Goal: Task Accomplishment & Management: Manage account settings

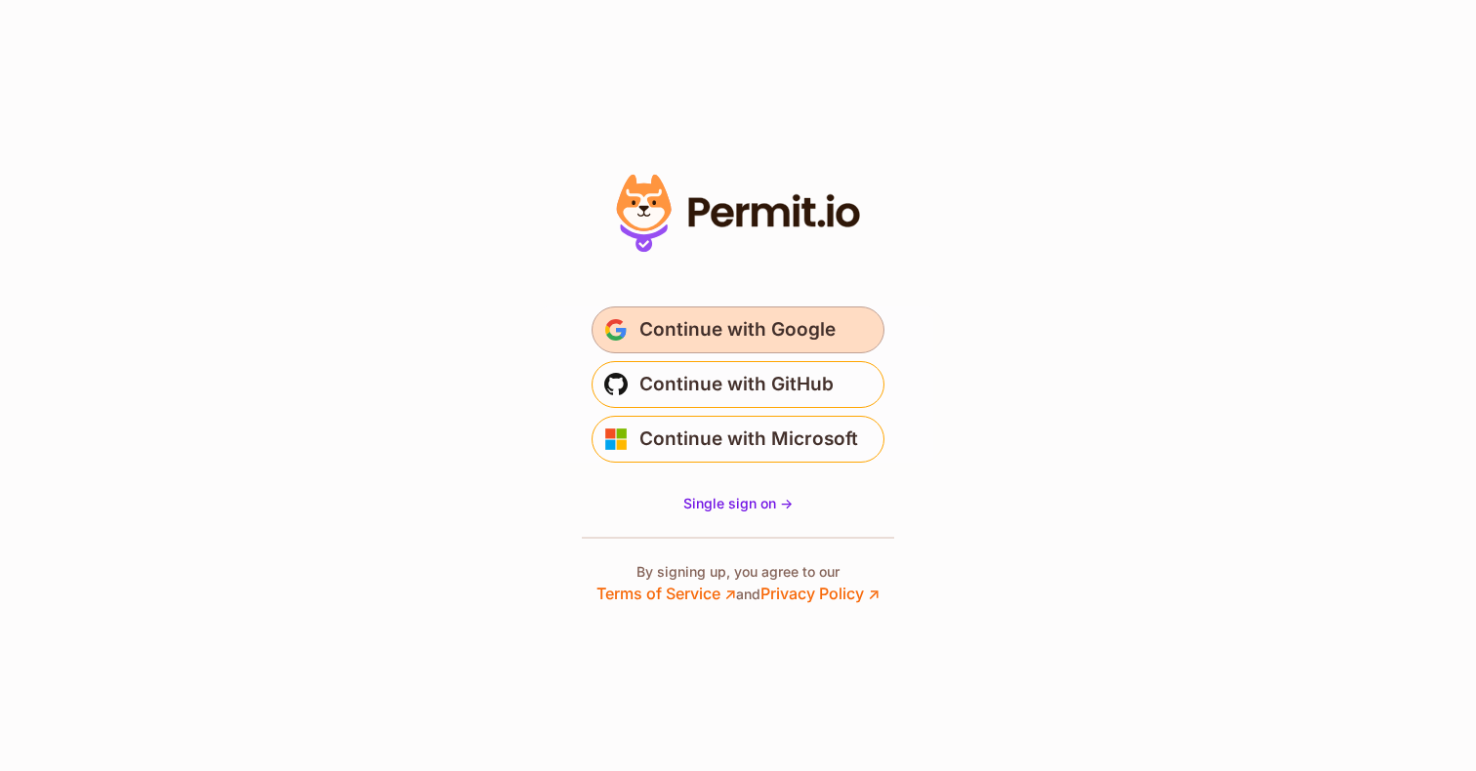
click at [793, 339] on span "Continue with Google" at bounding box center [737, 329] width 196 height 31
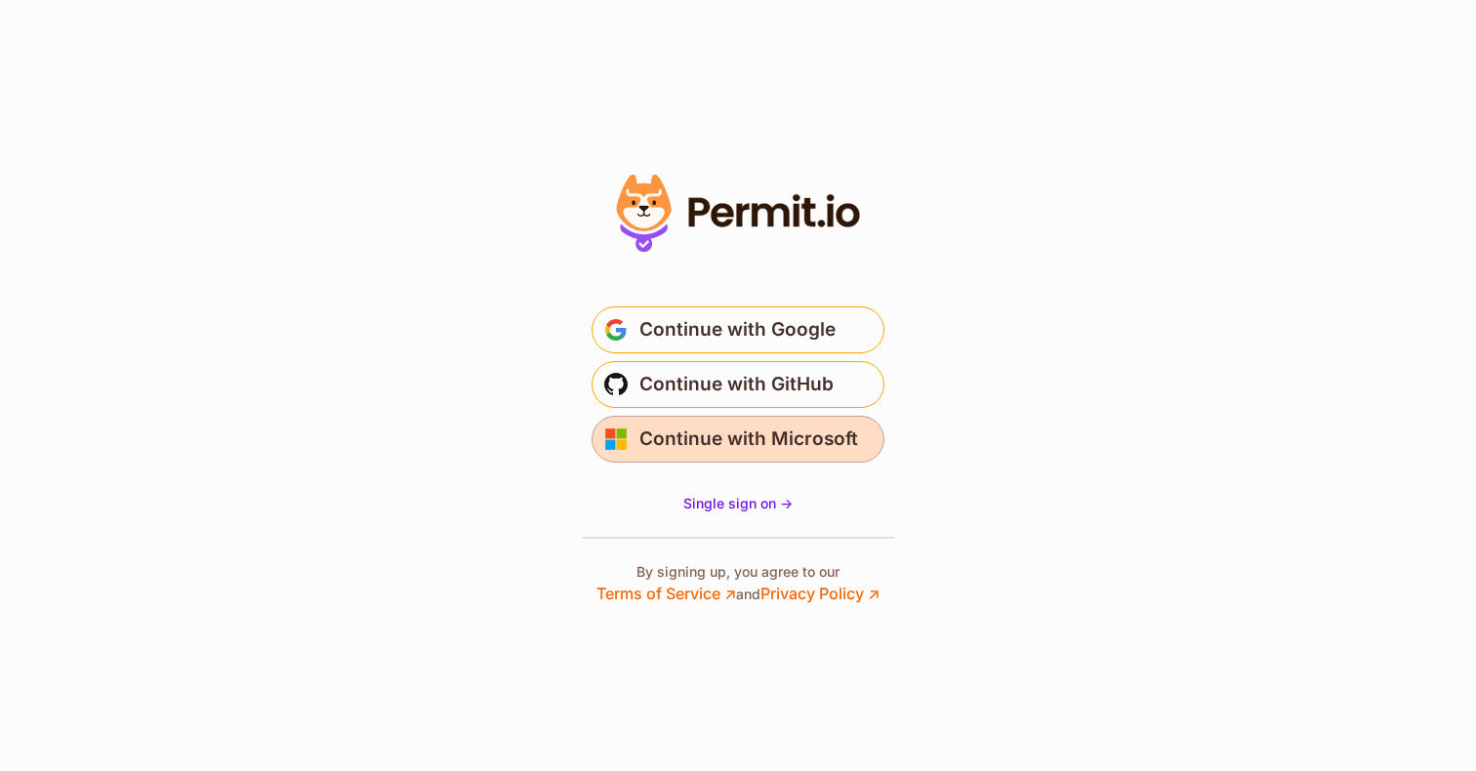
click at [764, 450] on span "Continue with Microsoft" at bounding box center [748, 439] width 219 height 31
click at [427, 402] on section "* Or" at bounding box center [738, 385] width 1476 height 771
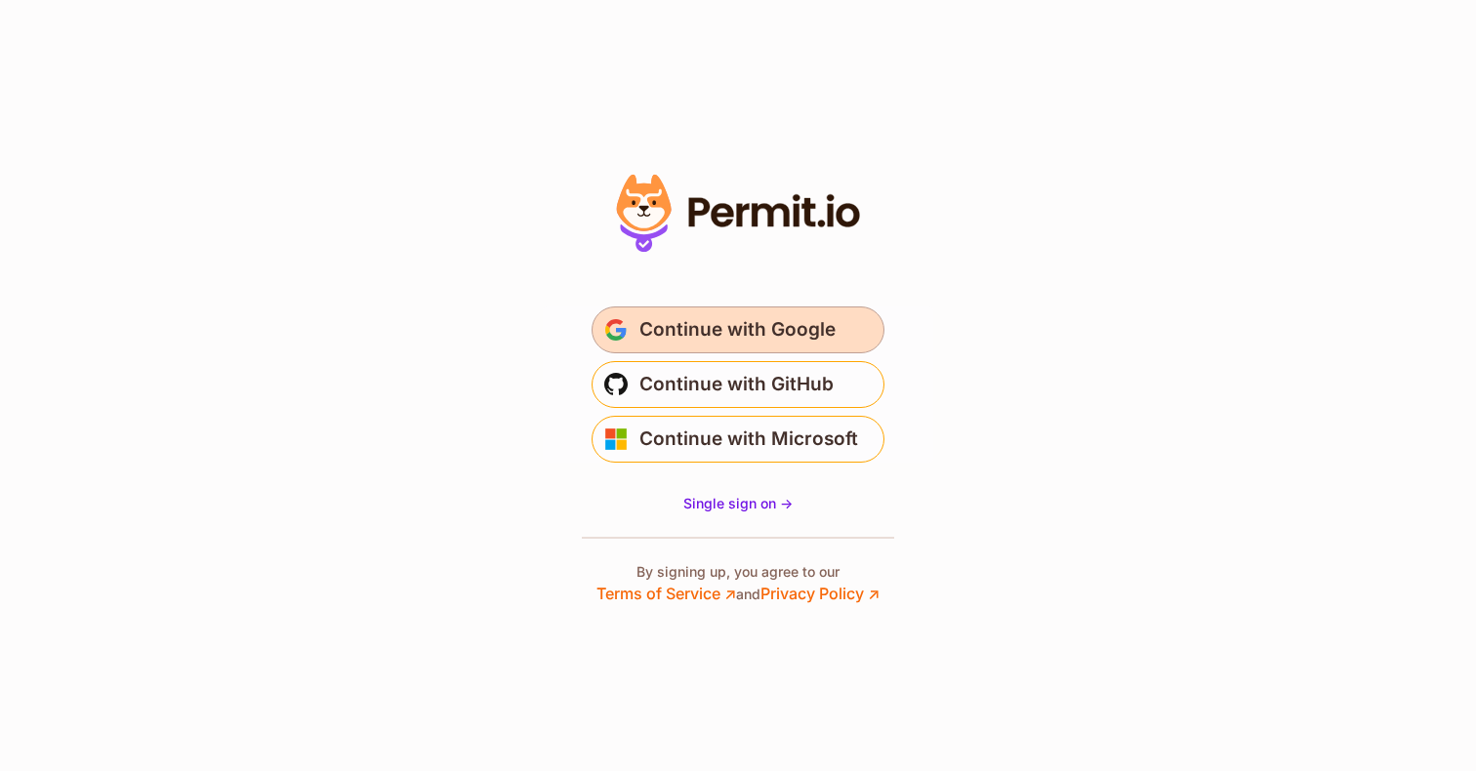
click at [704, 342] on span "Continue with Google" at bounding box center [737, 329] width 196 height 31
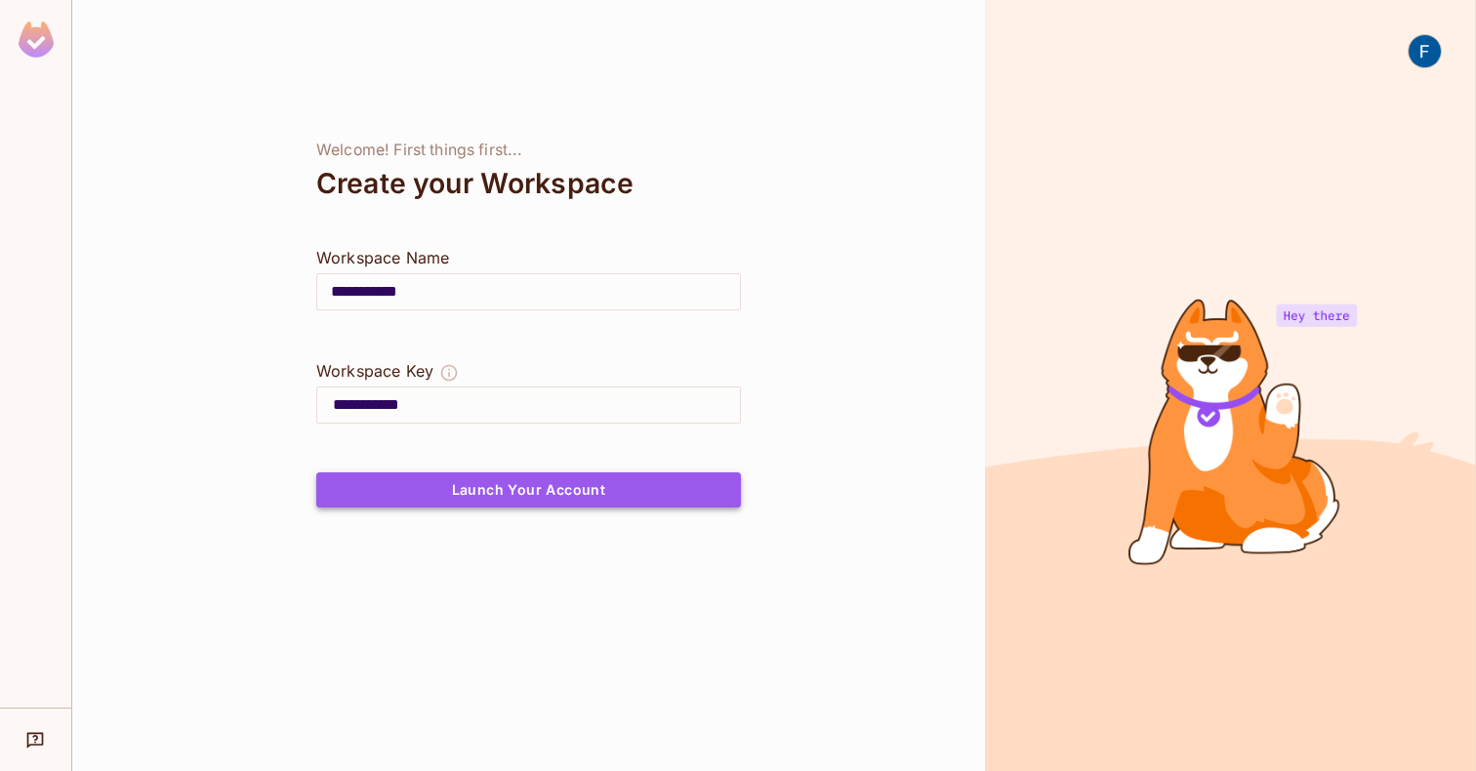
click at [593, 495] on button "Launch Your Account" at bounding box center [528, 489] width 425 height 35
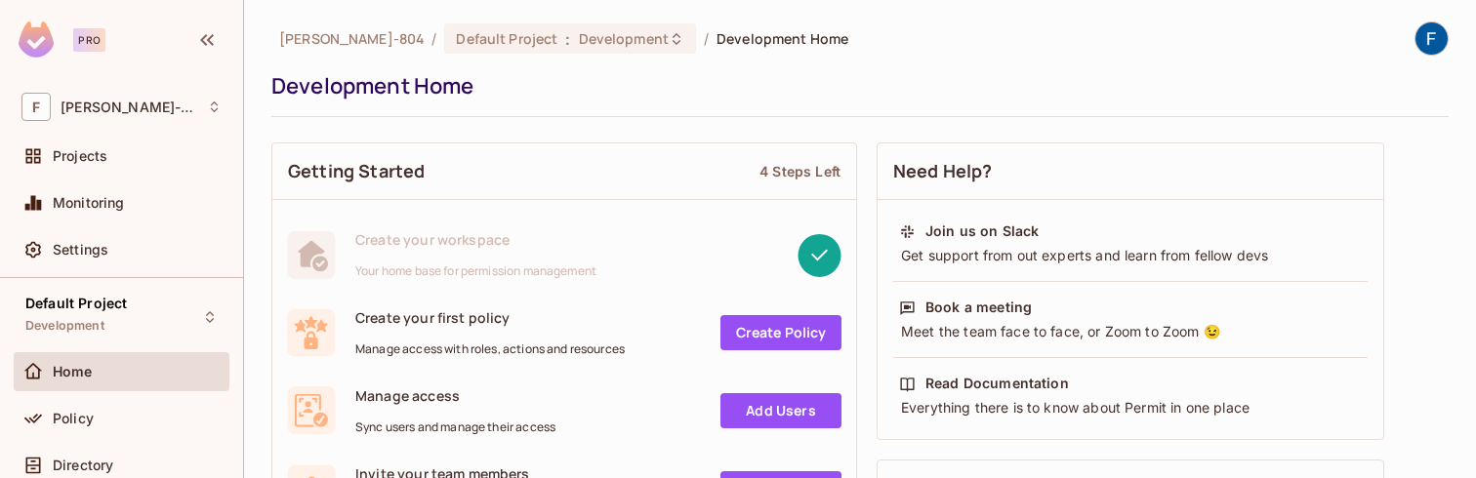
scroll to position [135, 0]
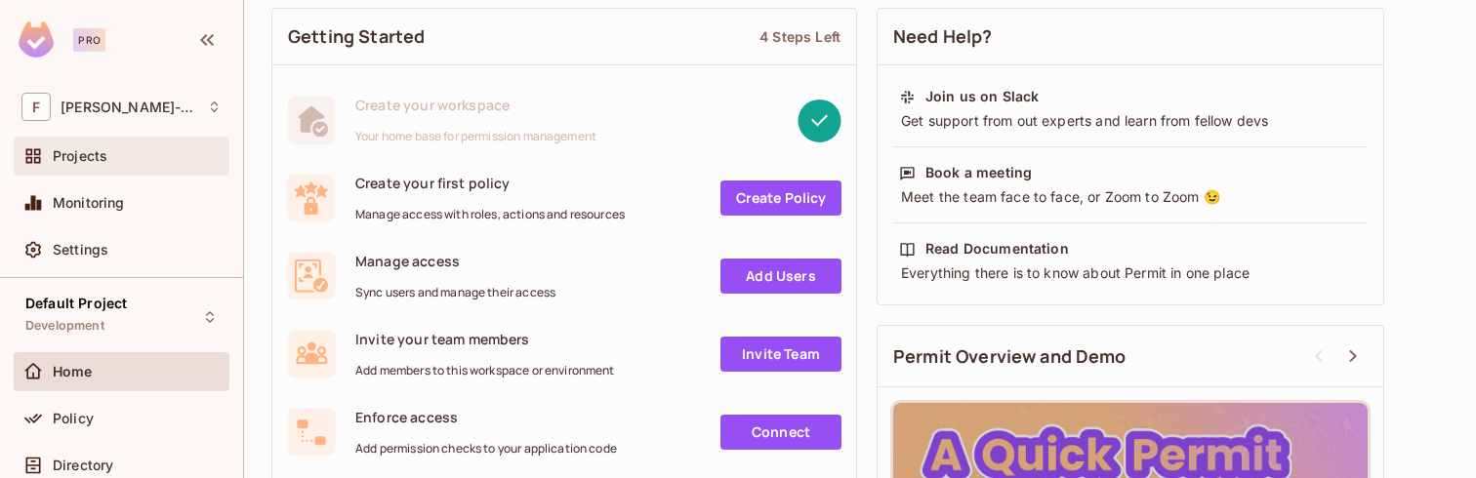
click at [117, 164] on div "Projects" at bounding box center [137, 156] width 169 height 16
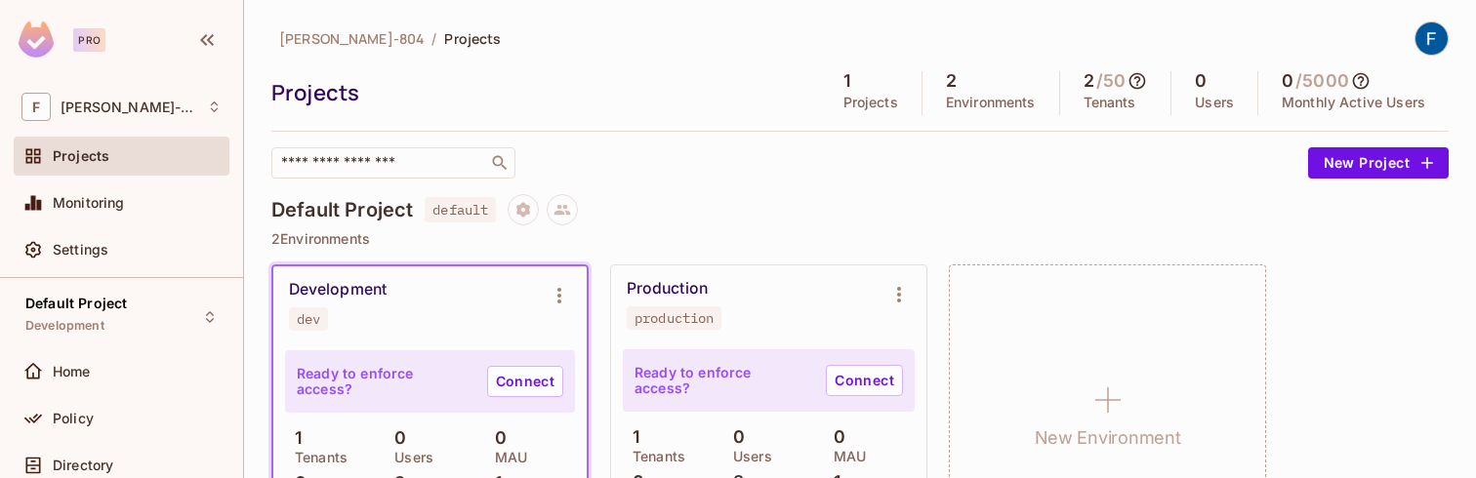
click at [1431, 35] on img at bounding box center [1431, 38] width 32 height 32
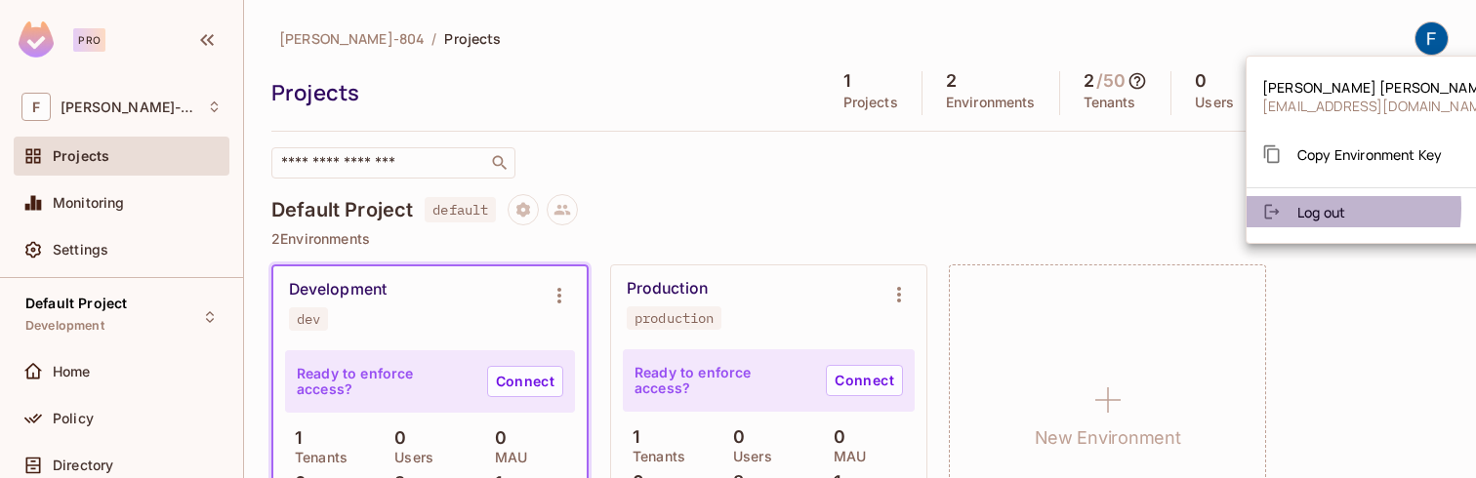
click at [1302, 208] on span "Log out" at bounding box center [1321, 212] width 48 height 19
